Goal: Navigation & Orientation: Find specific page/section

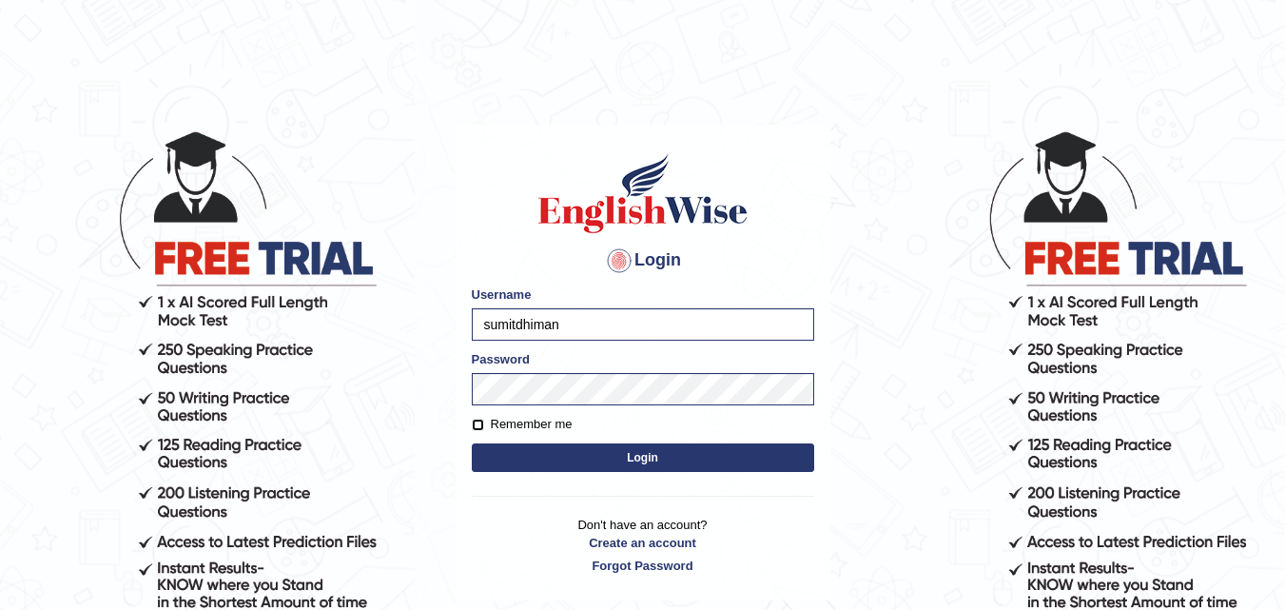
click at [480, 419] on input "Remember me" at bounding box center [478, 425] width 12 height 12
checkbox input "true"
click at [501, 449] on button "Login" at bounding box center [643, 457] width 343 height 29
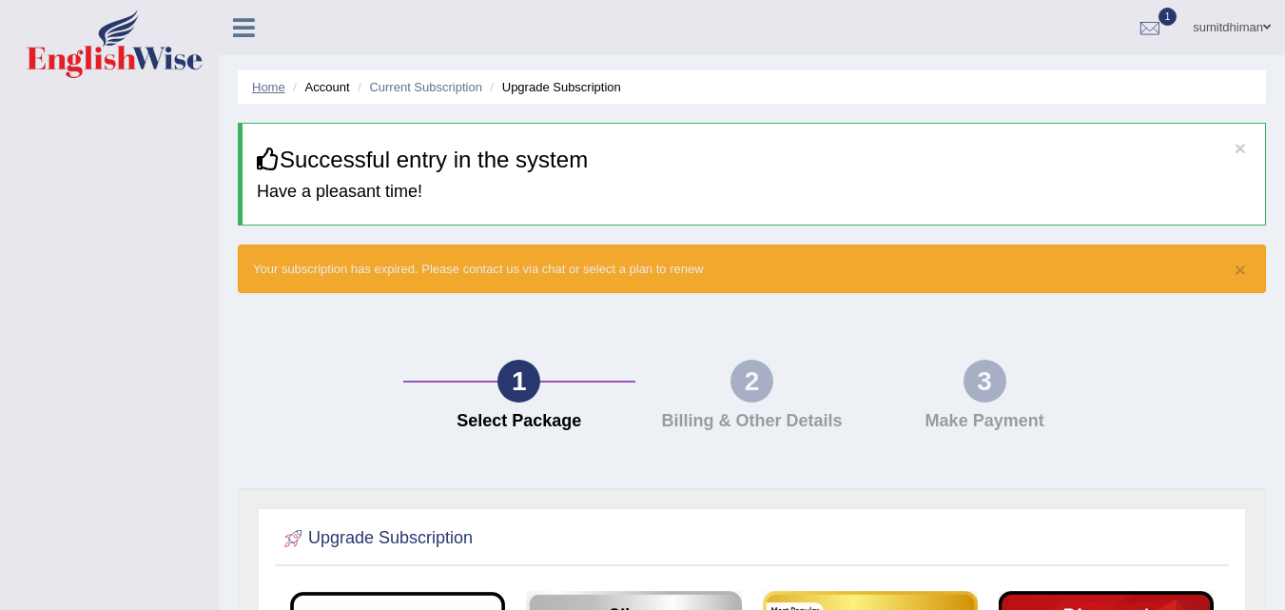
click at [260, 85] on link "Home" at bounding box center [268, 87] width 33 height 14
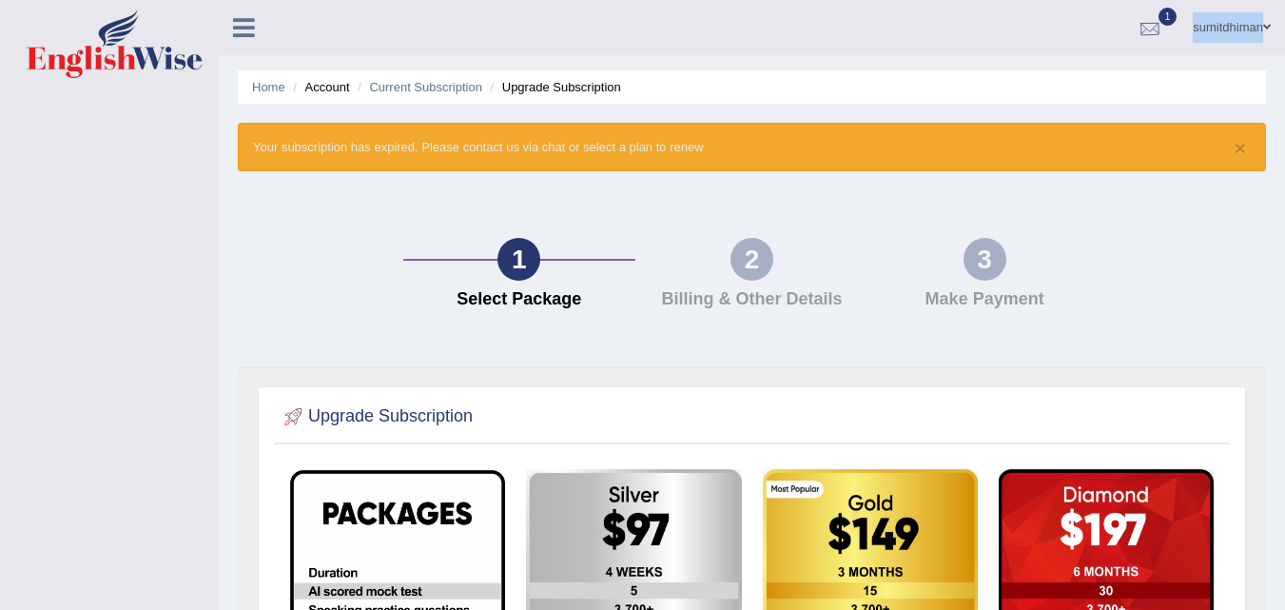
drag, startPoint x: 240, startPoint y: 36, endPoint x: 1154, endPoint y: 31, distance: 914.4
click at [1154, 0] on nav "sumitdhiman Toggle navigation Username: sumitdhiman Access Type: Online Subscri…" at bounding box center [752, 0] width 1067 height 0
click at [1152, 31] on div at bounding box center [1150, 28] width 29 height 29
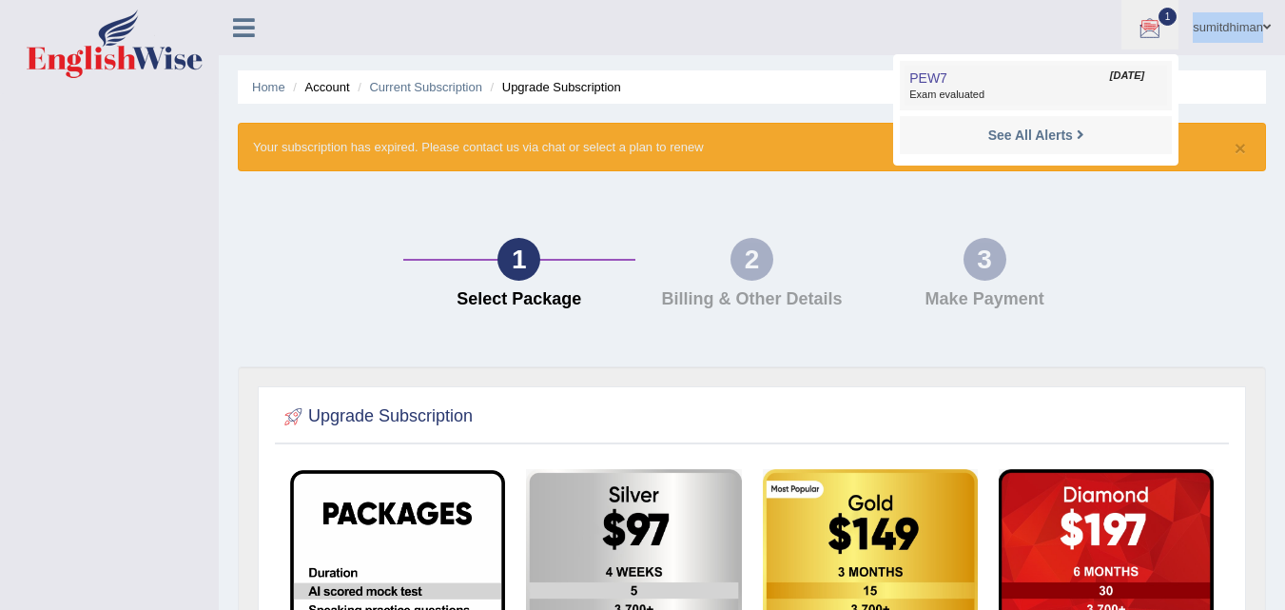
click at [1037, 90] on span "Exam evaluated" at bounding box center [1036, 95] width 253 height 15
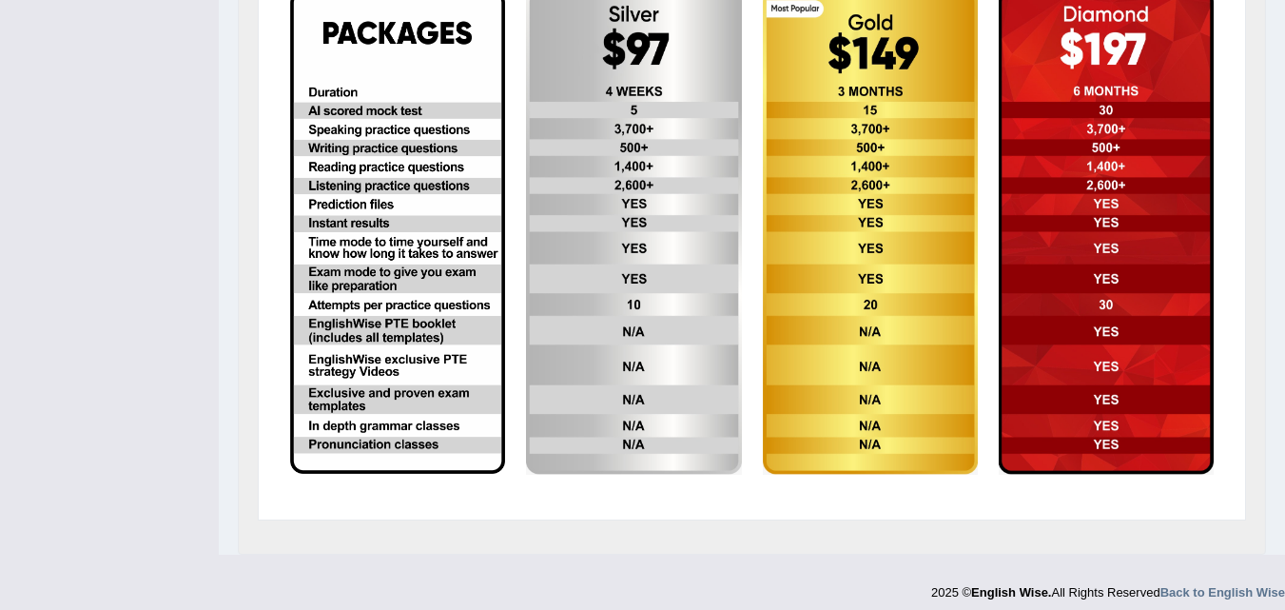
scroll to position [492, 0]
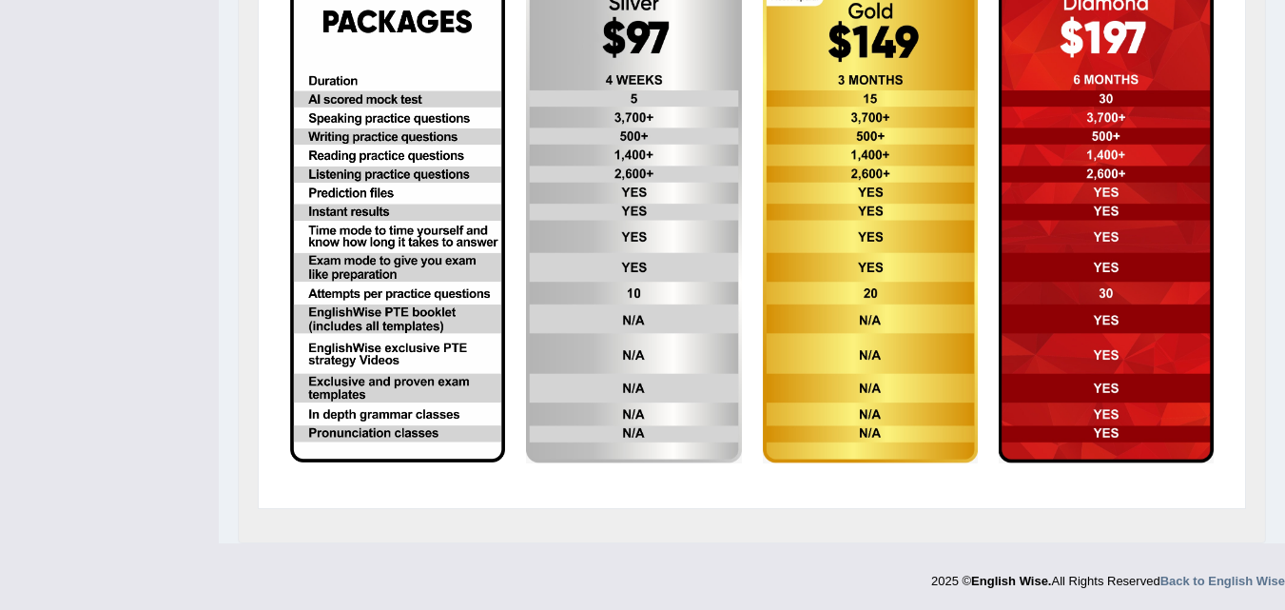
click at [1212, 573] on div "2025 © English Wise. All Rights Reserved Back to English Wise" at bounding box center [1108, 576] width 354 height 28
click at [1230, 578] on strong "Back to English Wise" at bounding box center [1223, 581] width 125 height 14
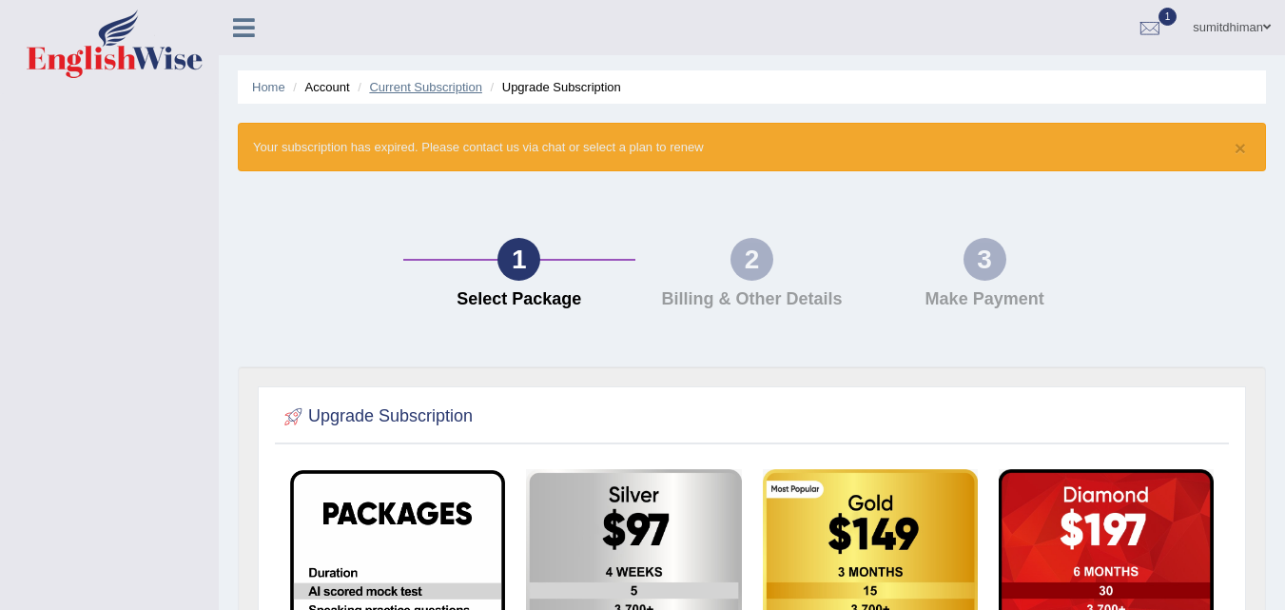
click at [433, 83] on link "Current Subscription" at bounding box center [425, 87] width 113 height 14
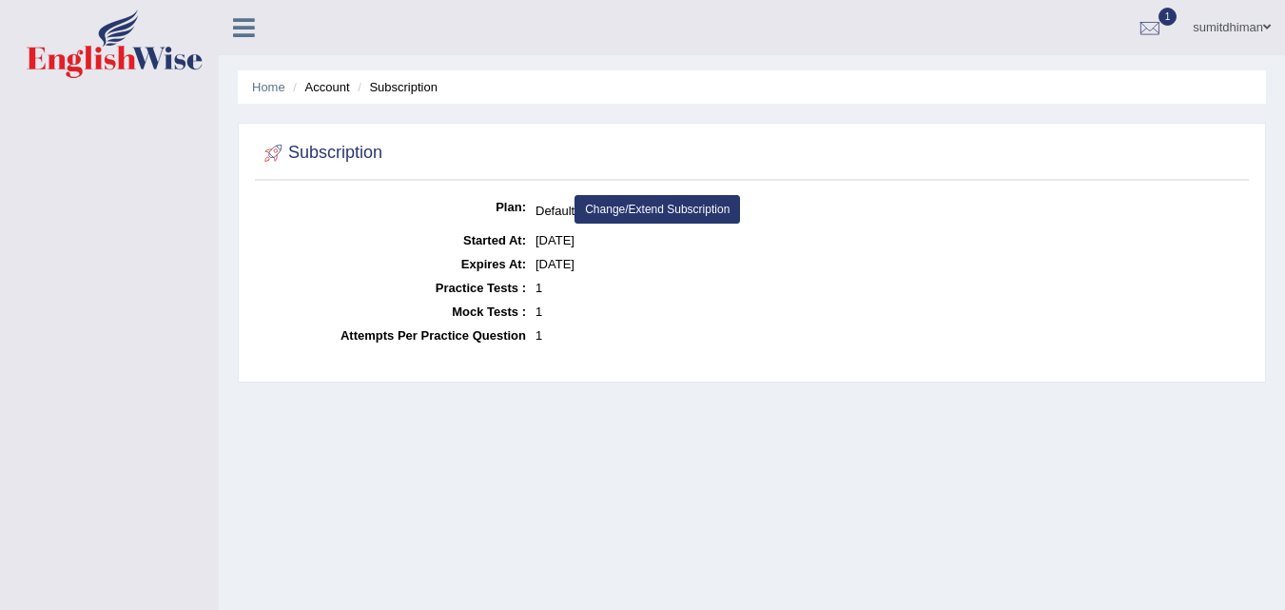
click at [330, 84] on li "Account" at bounding box center [318, 87] width 61 height 18
click at [267, 79] on li "Home" at bounding box center [268, 87] width 33 height 18
click at [242, 27] on icon at bounding box center [244, 27] width 22 height 25
click at [242, 27] on div "sumitdhiman Toggle navigation Username: sumitdhiman Access Type: Online Subscri…" at bounding box center [752, 27] width 1067 height 55
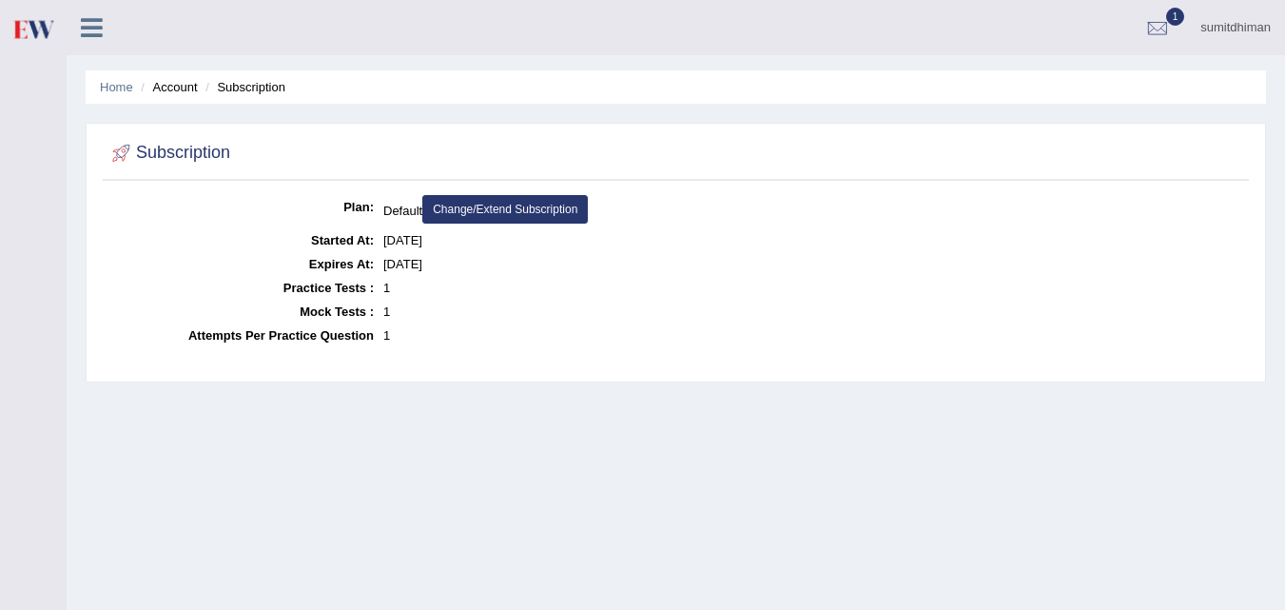
click at [241, 27] on div "sumitdhiman Toggle navigation Username: sumitdhiman Access Type: Online Subscri…" at bounding box center [676, 27] width 1219 height 55
click at [92, 28] on icon at bounding box center [92, 27] width 22 height 25
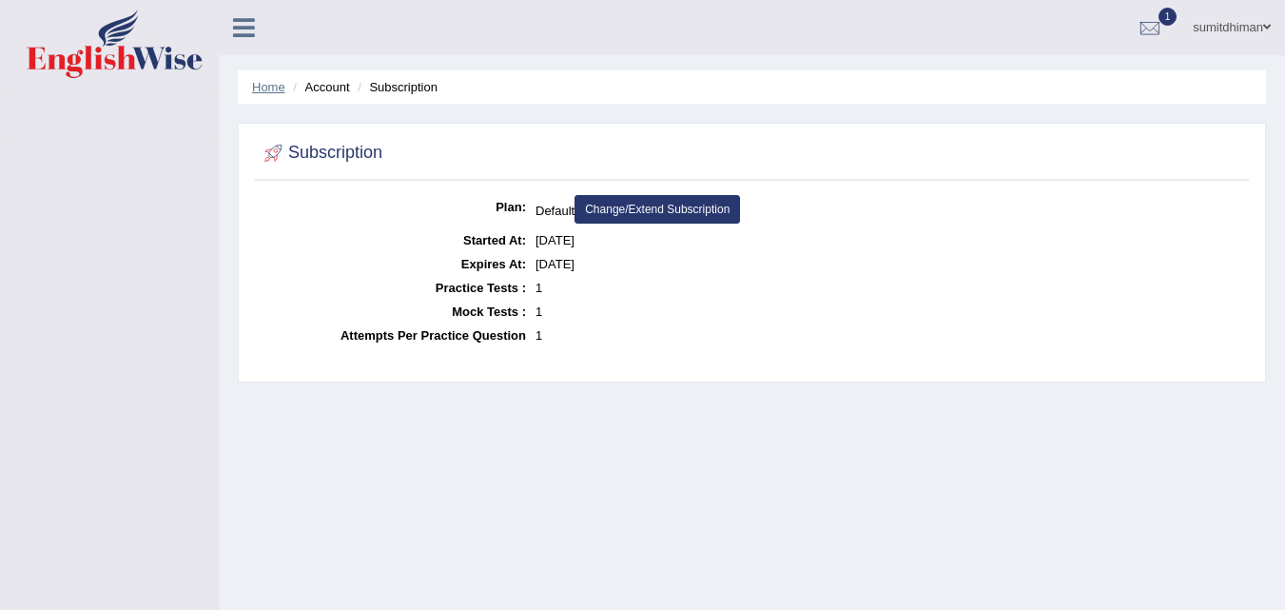
click at [266, 92] on link "Home" at bounding box center [268, 87] width 33 height 14
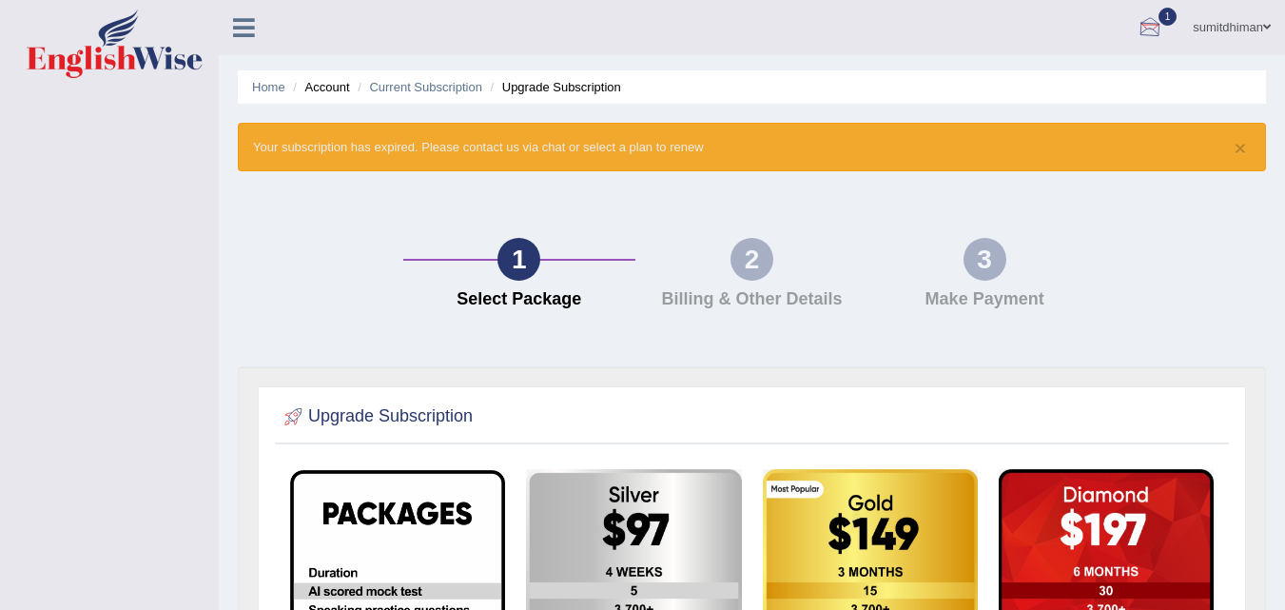
click at [1144, 28] on div at bounding box center [1150, 28] width 29 height 29
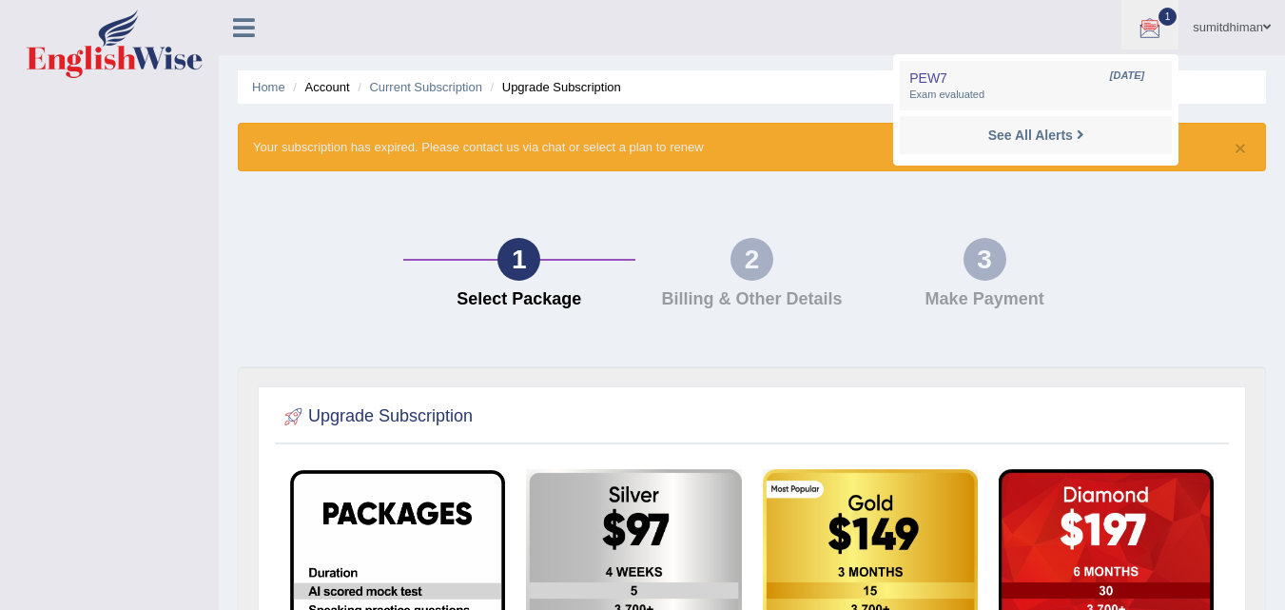
click at [1091, 127] on div "See All Alerts" at bounding box center [1036, 136] width 253 height 20
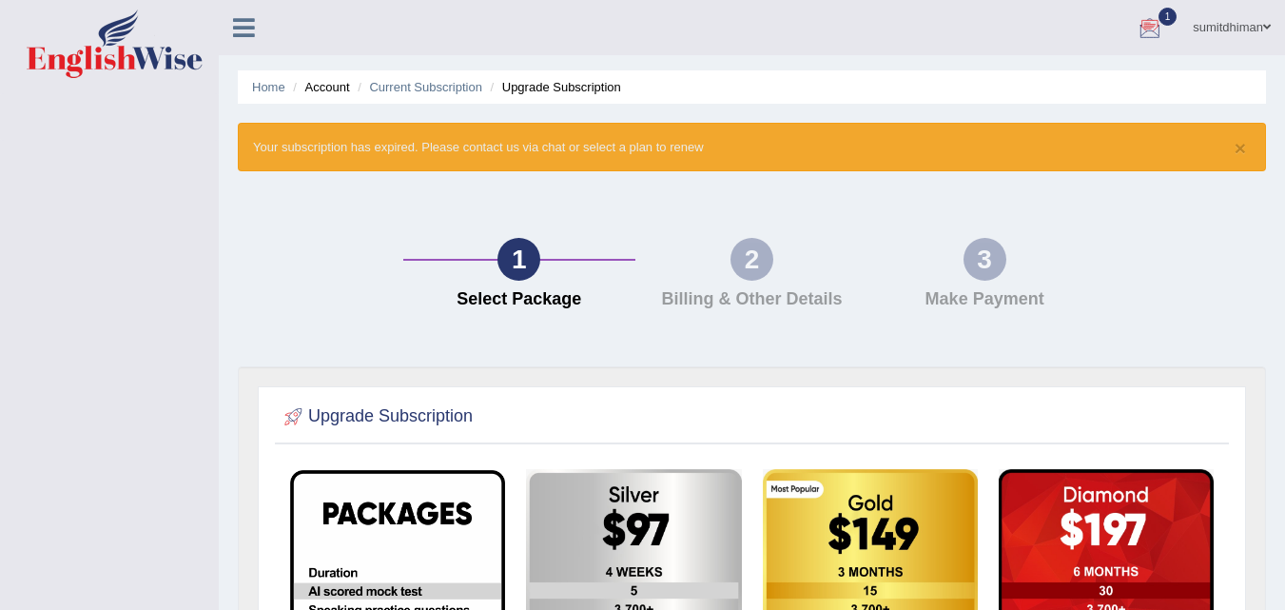
click at [1140, 34] on div at bounding box center [1150, 28] width 29 height 29
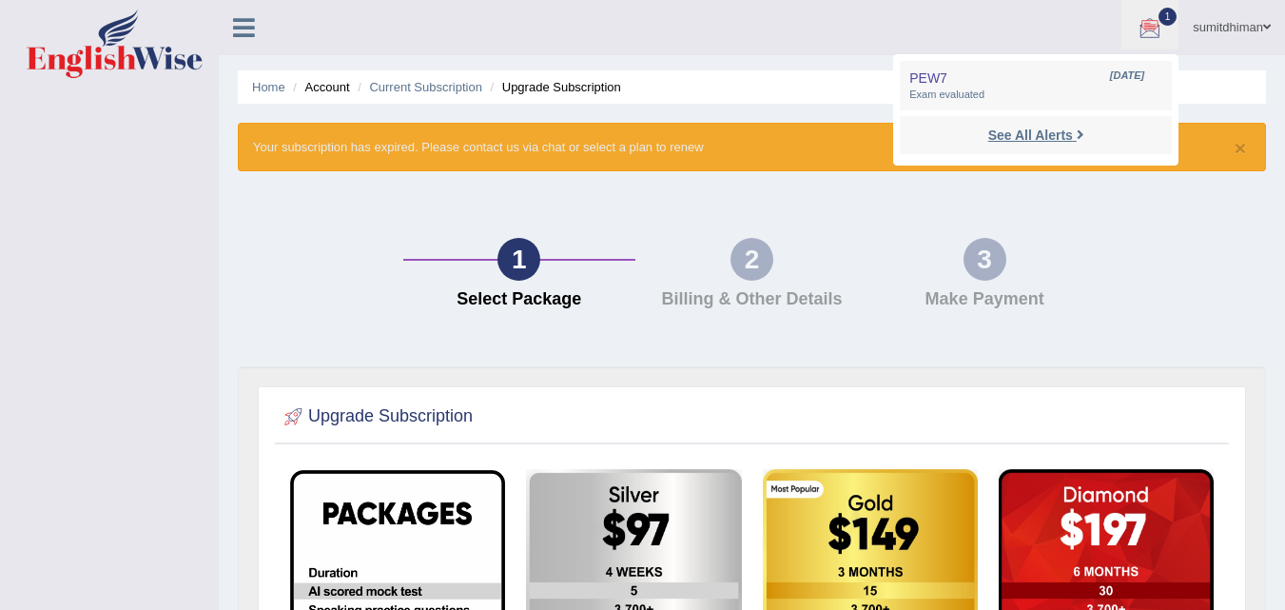
click at [1059, 141] on strong "See All Alerts" at bounding box center [1031, 134] width 85 height 15
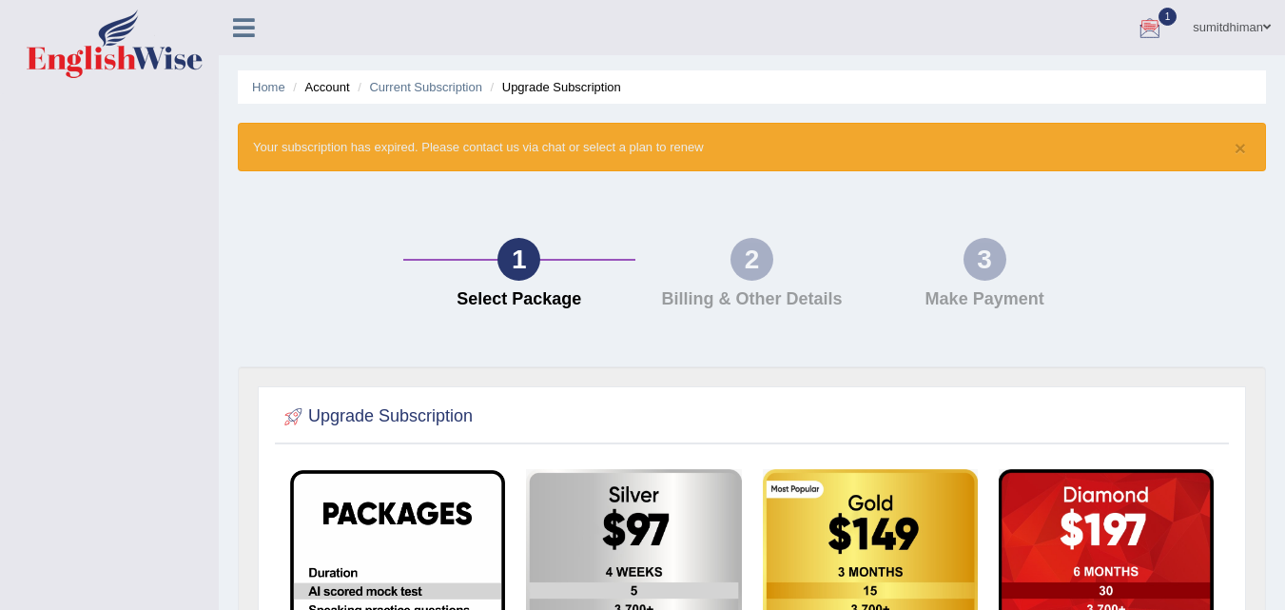
click at [1225, 54] on div "sumitdhiman Toggle navigation Username: sumitdhiman Access Type: Online Subscri…" at bounding box center [752, 27] width 1067 height 55
click at [1225, 26] on link "sumitdhiman" at bounding box center [1232, 24] width 107 height 49
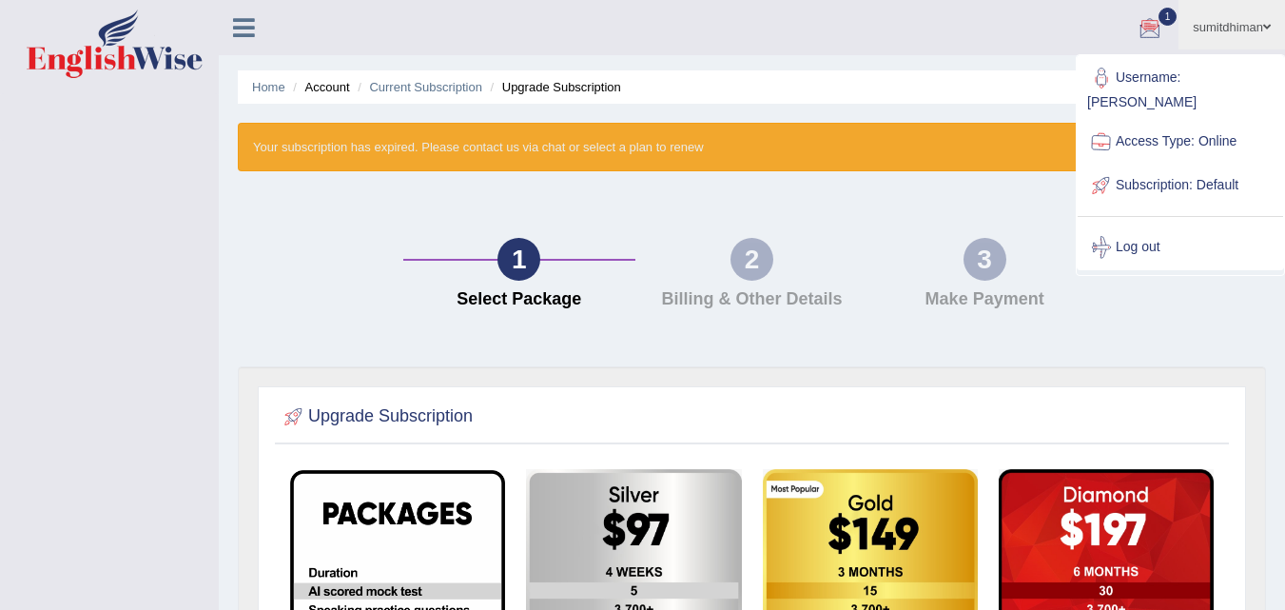
click at [1140, 120] on link "Access Type: Online" at bounding box center [1181, 142] width 206 height 44
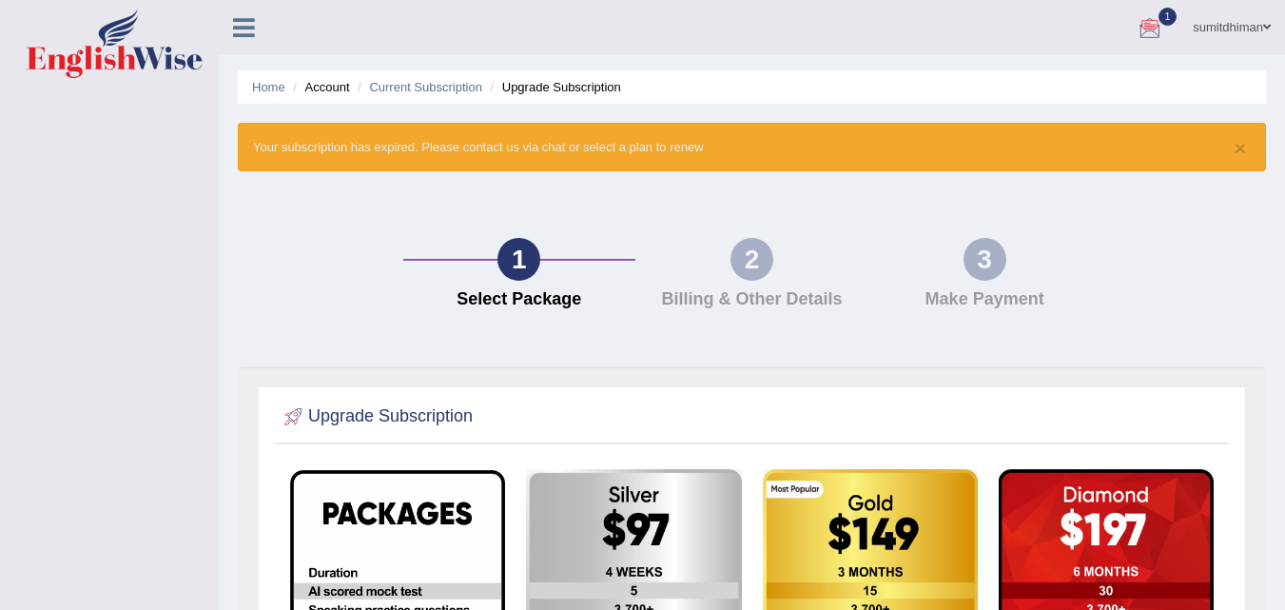
click at [1211, 6] on link "sumitdhiman" at bounding box center [1232, 24] width 107 height 49
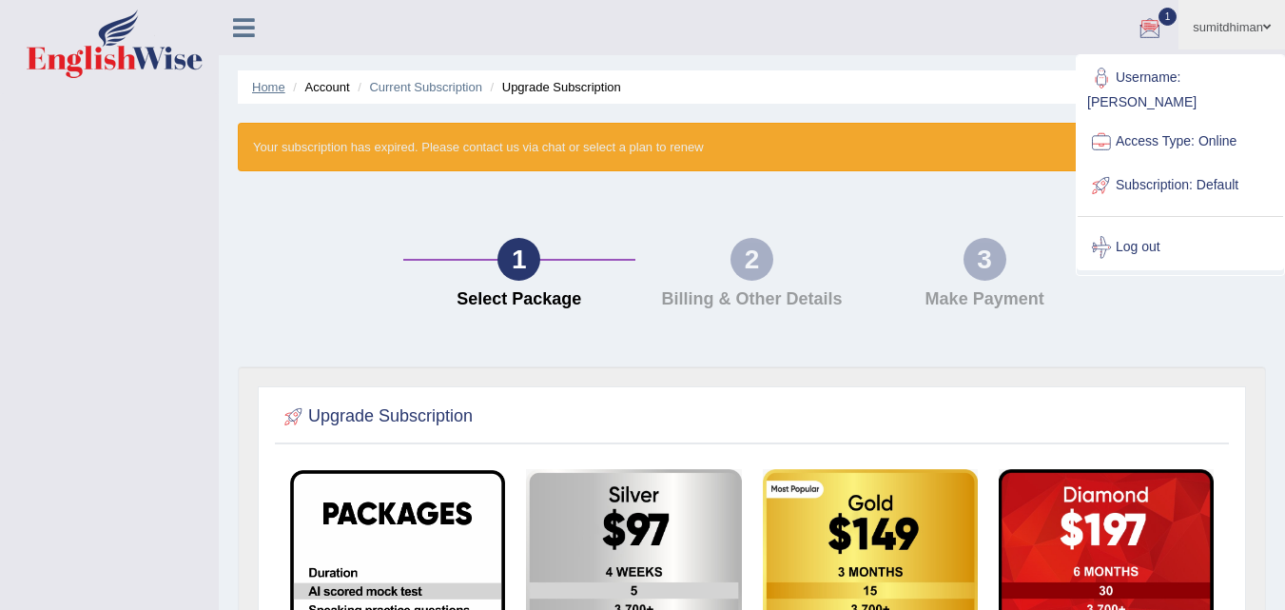
click at [282, 92] on link "Home" at bounding box center [268, 87] width 33 height 14
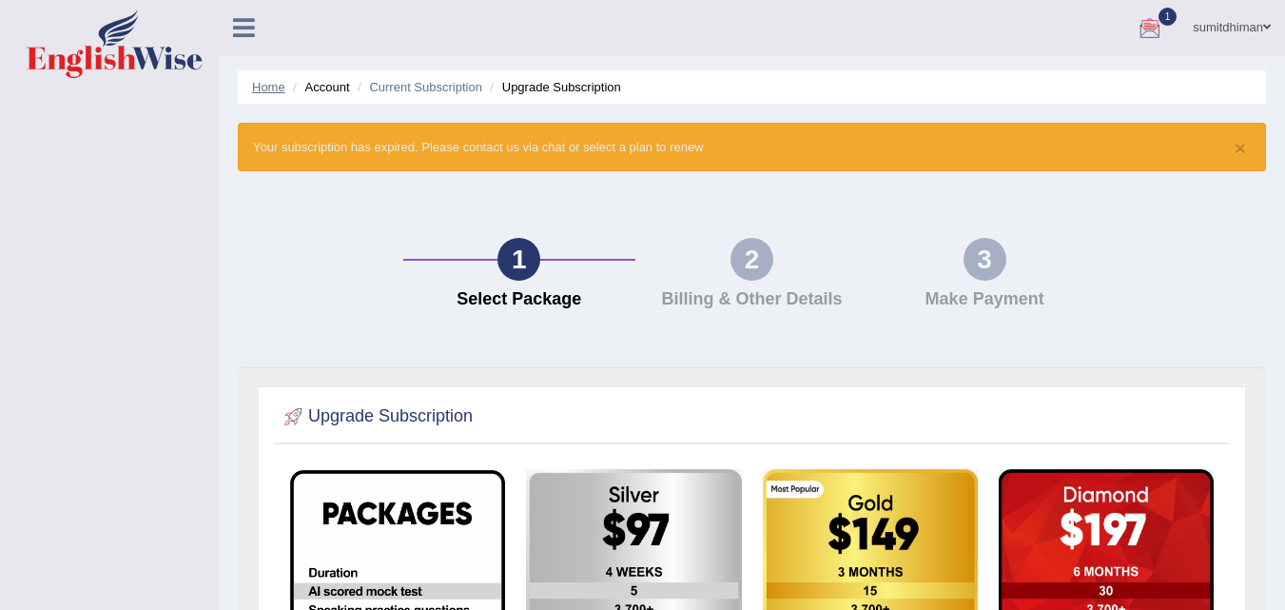
click at [282, 92] on link "Home" at bounding box center [268, 87] width 33 height 14
click at [250, 29] on icon at bounding box center [244, 27] width 22 height 25
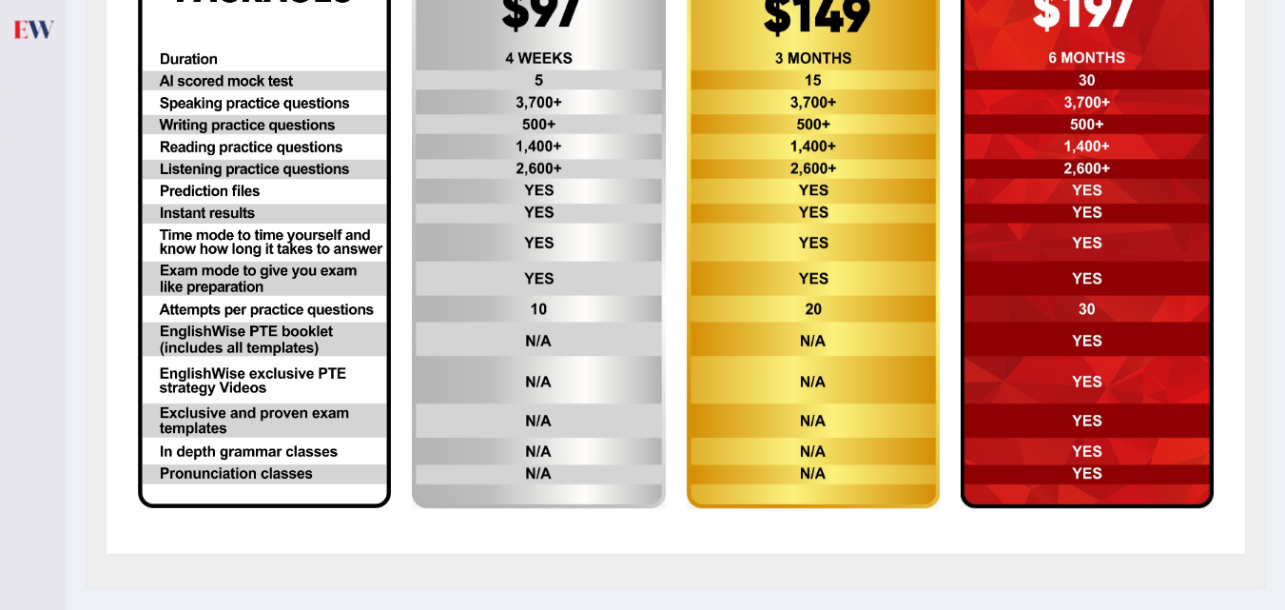
scroll to position [587, 0]
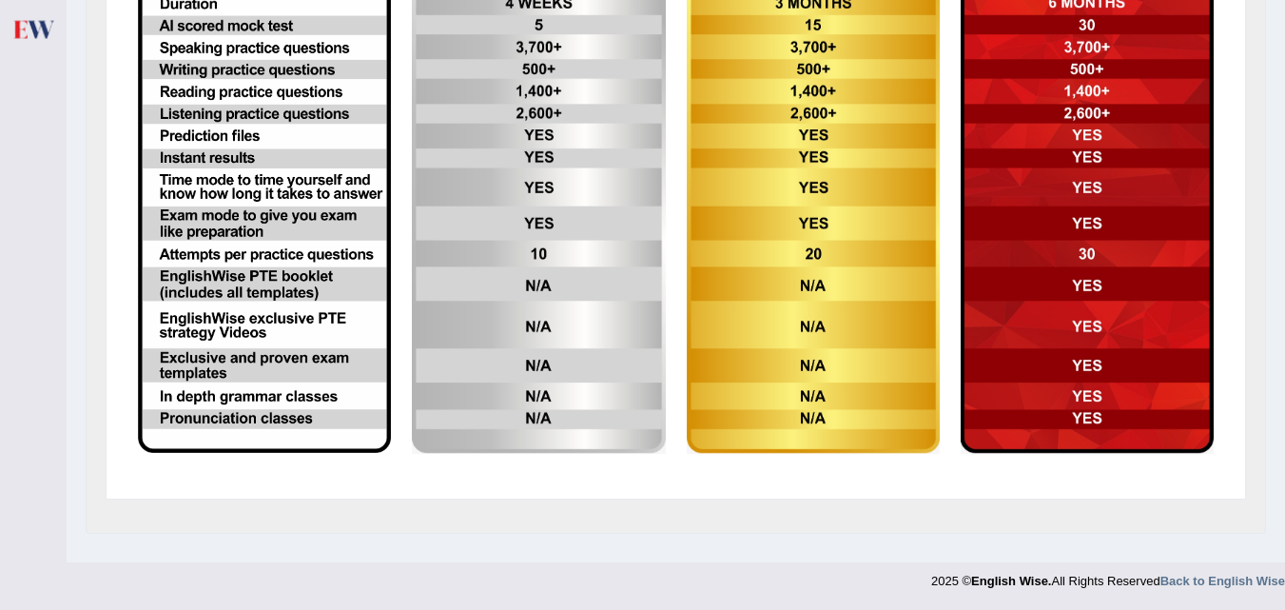
click at [997, 579] on strong "English Wise." at bounding box center [1011, 581] width 80 height 14
click at [991, 575] on strong "English Wise." at bounding box center [1011, 581] width 80 height 14
click at [1188, 578] on strong "Back to English Wise" at bounding box center [1223, 581] width 125 height 14
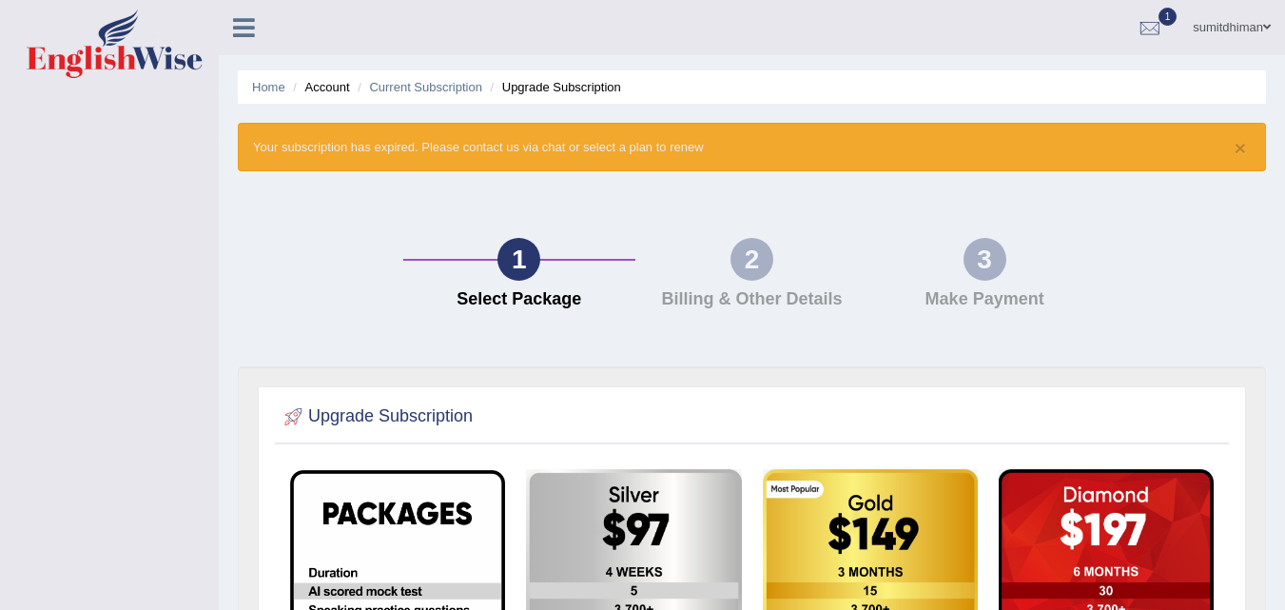
click at [503, 263] on div "1" at bounding box center [519, 259] width 43 height 43
click at [517, 257] on div "1" at bounding box center [519, 259] width 43 height 43
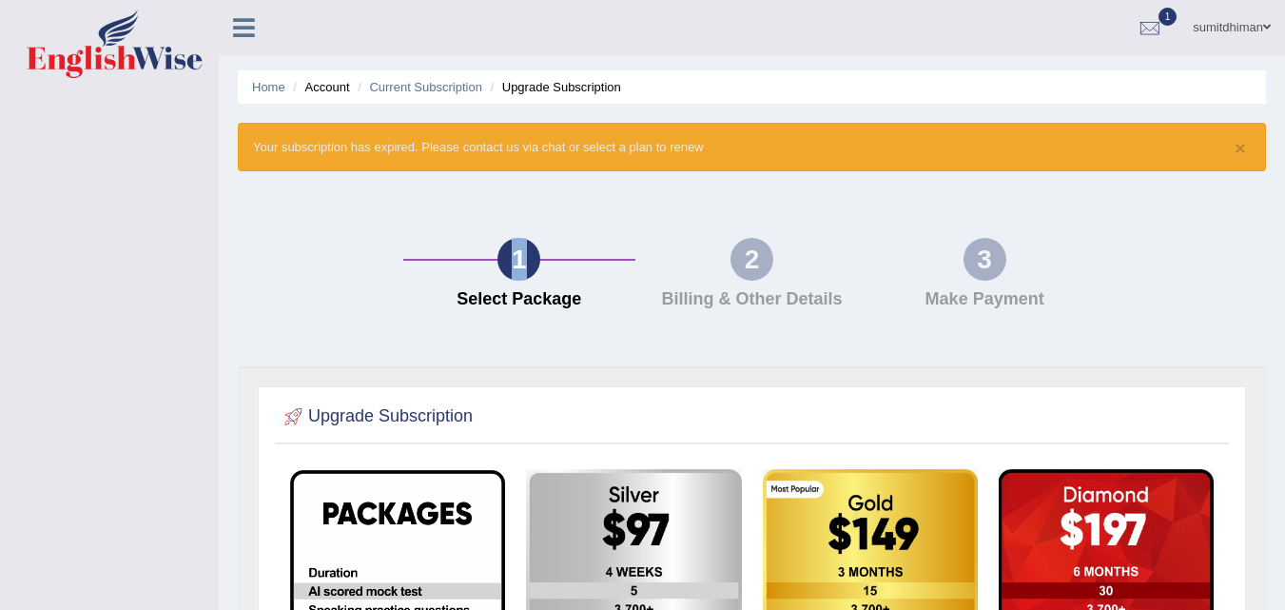
click at [517, 257] on div "1" at bounding box center [519, 259] width 43 height 43
drag, startPoint x: 517, startPoint y: 257, endPoint x: 445, endPoint y: 330, distance: 102.3
click at [445, 330] on div "1 Select Package 2 Billing & Other Details 3 Make Payment" at bounding box center [752, 278] width 1048 height 176
click at [243, 18] on icon at bounding box center [244, 27] width 22 height 25
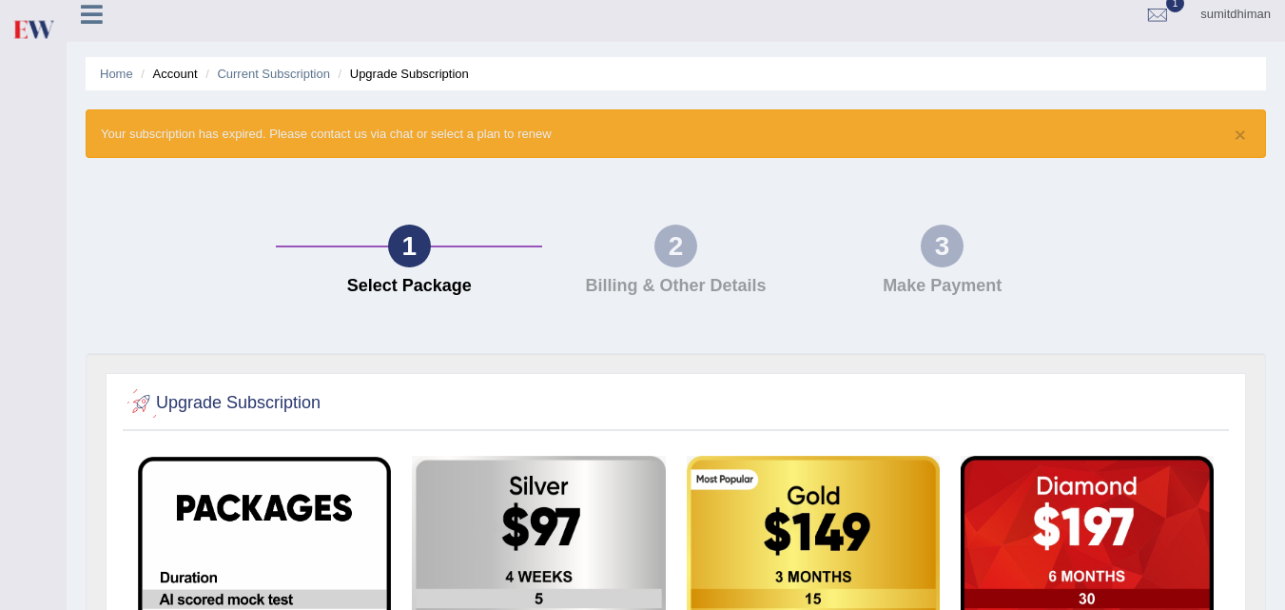
scroll to position [587, 0]
